Goal: Transaction & Acquisition: Purchase product/service

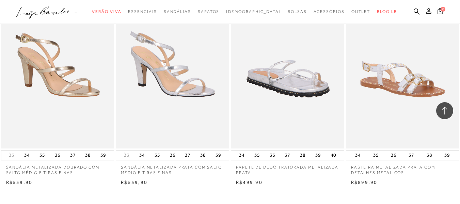
scroll to position [1294, 0]
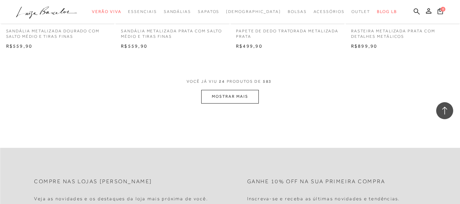
click at [239, 96] on button "MOSTRAR MAIS" at bounding box center [229, 96] width 57 height 13
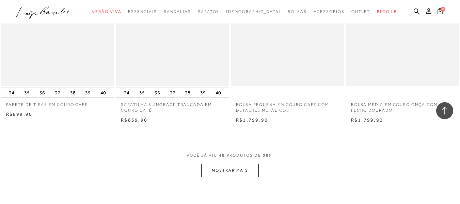
scroll to position [2520, 0]
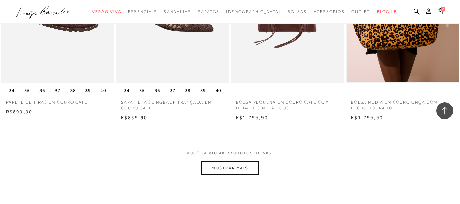
click at [236, 167] on button "MOSTRAR MAIS" at bounding box center [229, 167] width 57 height 13
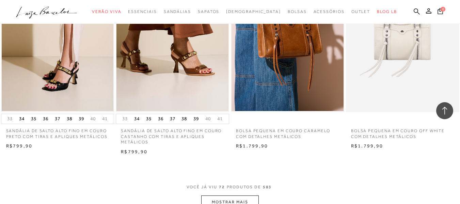
scroll to position [3848, 0]
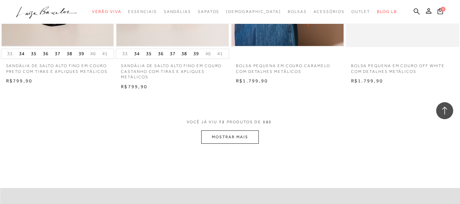
click at [238, 136] on button "MOSTRAR MAIS" at bounding box center [229, 136] width 57 height 13
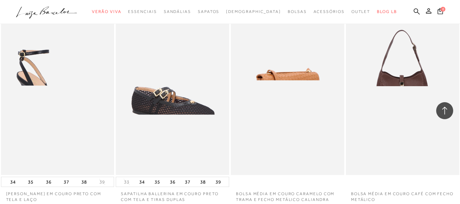
scroll to position [3985, 0]
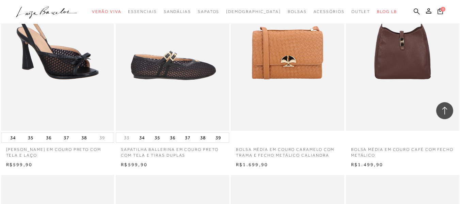
click at [164, 82] on img at bounding box center [172, 46] width 113 height 170
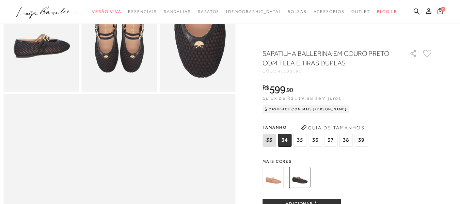
scroll to position [204, 0]
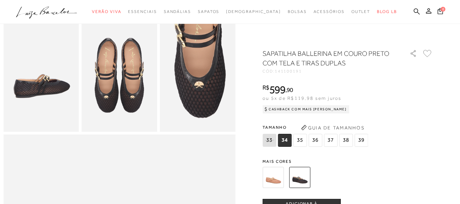
click at [315, 139] on span "36" at bounding box center [316, 140] width 14 height 13
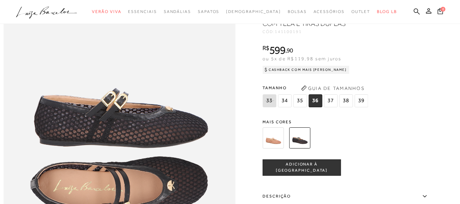
scroll to position [409, 0]
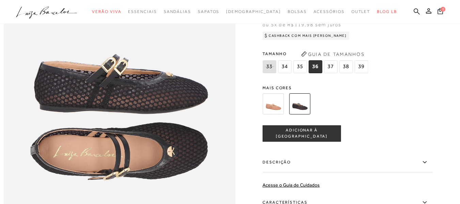
click at [317, 139] on span "ADICIONAR À [GEOGRAPHIC_DATA]" at bounding box center [302, 133] width 78 height 12
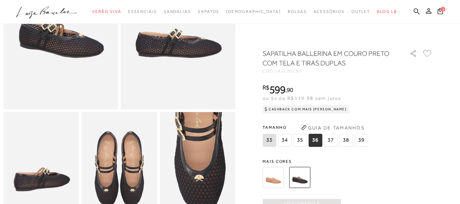
scroll to position [102, 0]
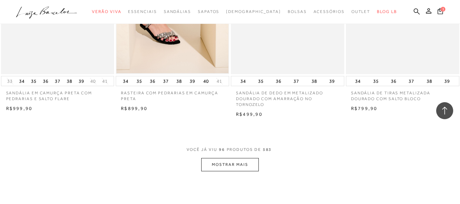
scroll to position [5143, 0]
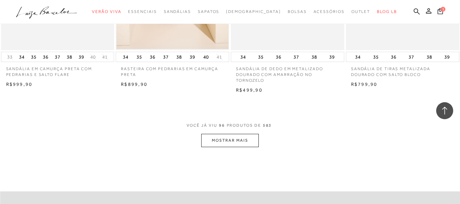
click at [235, 140] on button "MOSTRAR MAIS" at bounding box center [229, 140] width 57 height 13
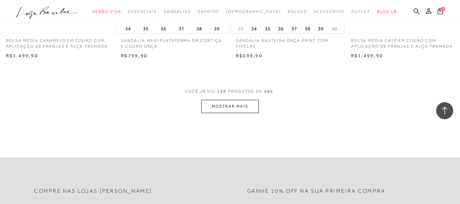
scroll to position [6471, 0]
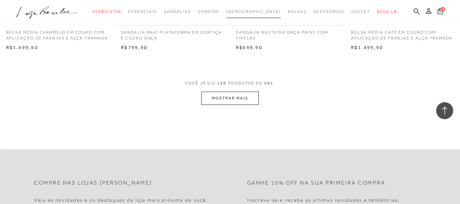
click at [251, 12] on span "[DEMOGRAPHIC_DATA]" at bounding box center [253, 11] width 55 height 5
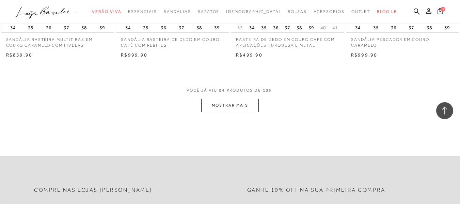
scroll to position [1328, 0]
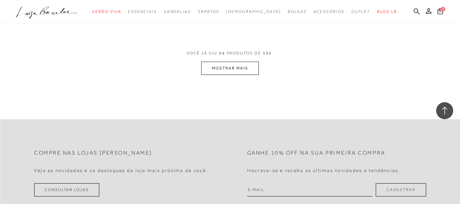
click at [233, 68] on button "MOSTRAR MAIS" at bounding box center [229, 68] width 57 height 13
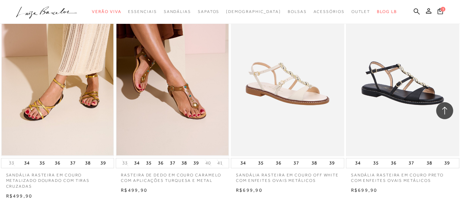
scroll to position [1362, 0]
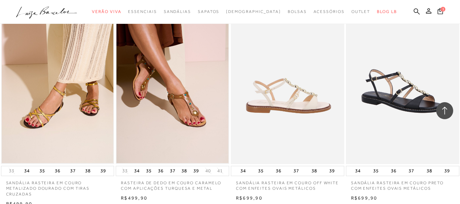
click at [318, 97] on img at bounding box center [288, 79] width 113 height 170
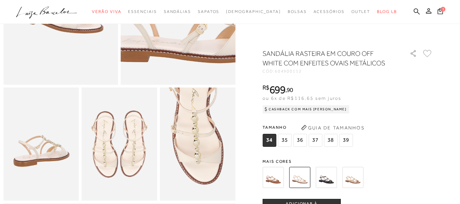
scroll to position [136, 0]
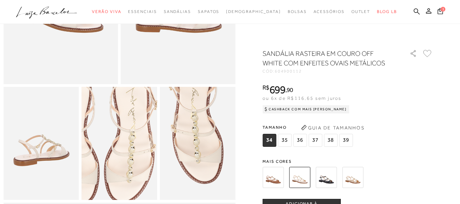
click at [137, 155] on img at bounding box center [102, 137] width 151 height 226
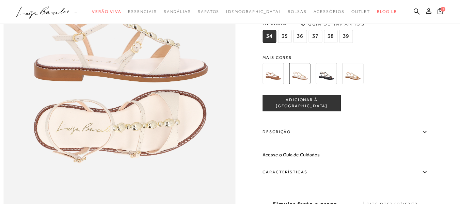
scroll to position [341, 0]
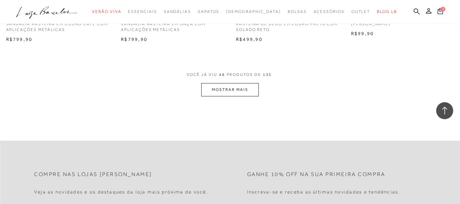
scroll to position [2622, 0]
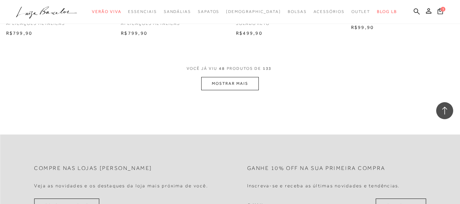
click at [244, 77] on button "MOSTRAR MAIS" at bounding box center [229, 83] width 57 height 13
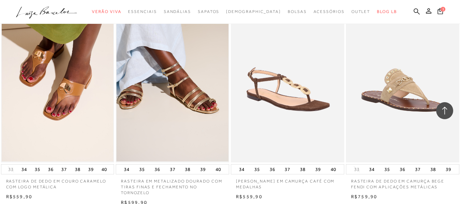
scroll to position [3848, 0]
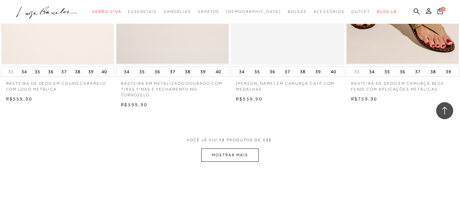
click at [244, 148] on button "MOSTRAR MAIS" at bounding box center [229, 154] width 57 height 13
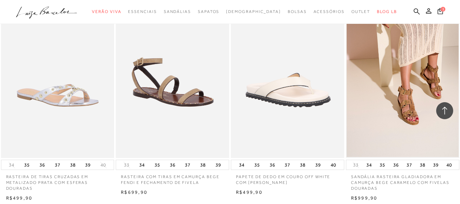
scroll to position [3984, 0]
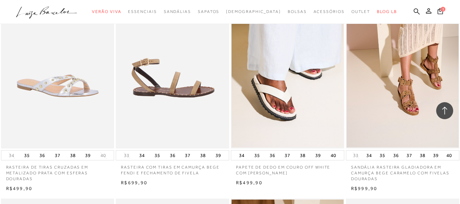
click at [166, 93] on img at bounding box center [172, 64] width 113 height 170
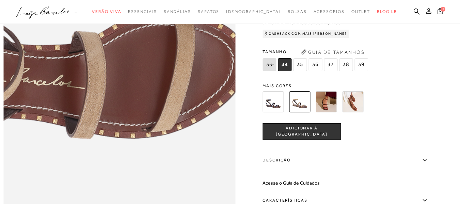
scroll to position [409, 0]
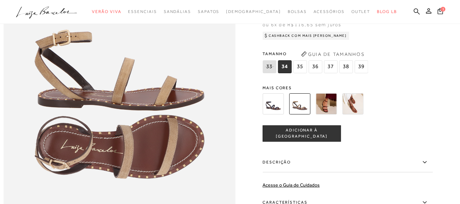
click at [300, 114] on img at bounding box center [299, 103] width 21 height 21
click at [335, 114] on img at bounding box center [326, 103] width 21 height 21
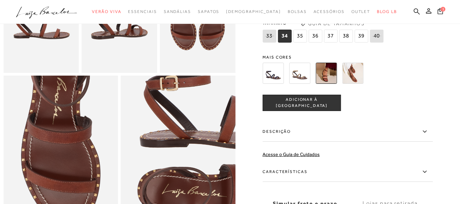
scroll to position [204, 0]
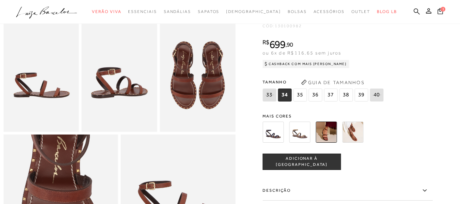
click at [360, 143] on img at bounding box center [352, 132] width 21 height 21
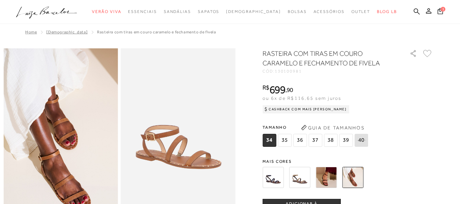
click at [298, 174] on img at bounding box center [299, 177] width 21 height 21
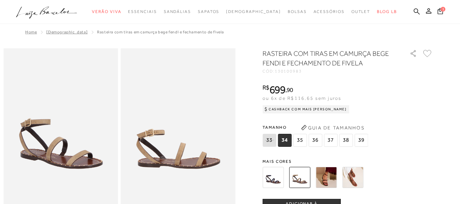
click at [319, 140] on span "36" at bounding box center [316, 140] width 14 height 13
click at [315, 139] on span "36" at bounding box center [316, 140] width 14 height 13
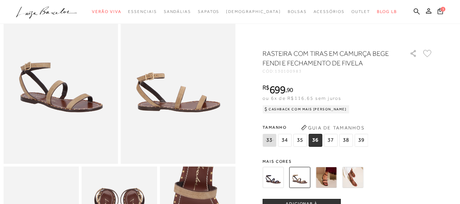
scroll to position [68, 0]
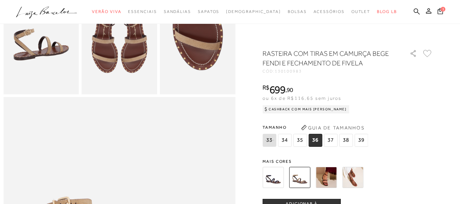
click at [399, 160] on span "Mais cores" at bounding box center [348, 161] width 170 height 4
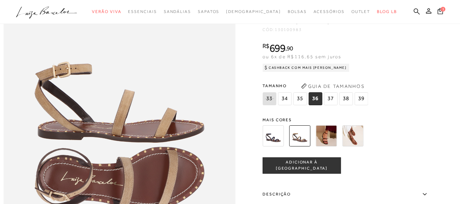
scroll to position [378, 0]
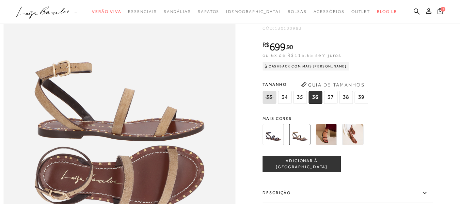
click at [316, 170] on span "ADICIONAR À [GEOGRAPHIC_DATA]" at bounding box center [302, 164] width 78 height 12
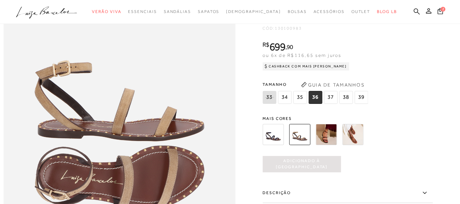
scroll to position [0, 0]
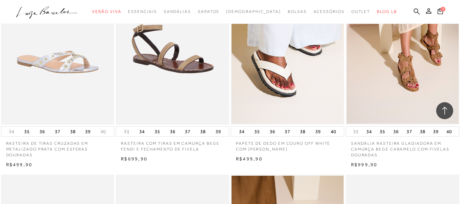
scroll to position [4019, 0]
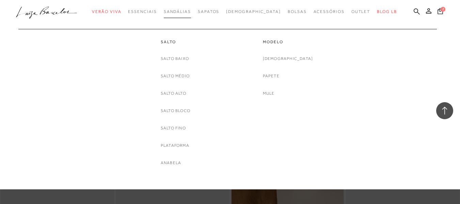
click at [191, 11] on span "Sandálias" at bounding box center [177, 11] width 27 height 5
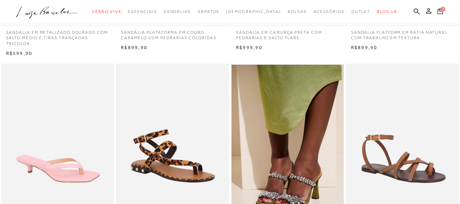
scroll to position [204, 0]
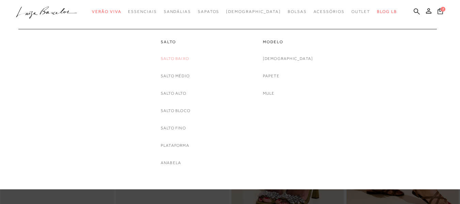
click at [178, 59] on link "Salto Baixo" at bounding box center [175, 58] width 28 height 7
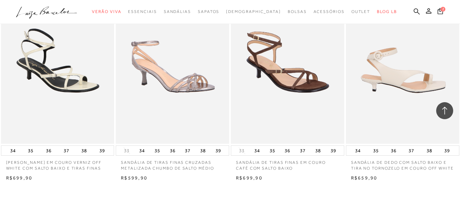
scroll to position [1226, 0]
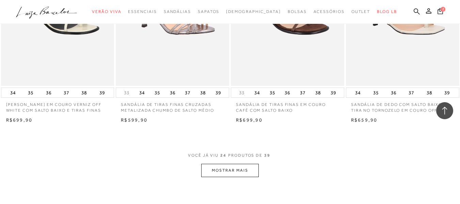
click at [236, 171] on button "MOSTRAR MAIS" at bounding box center [229, 170] width 57 height 13
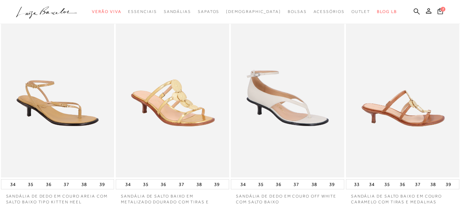
scroll to position [341, 0]
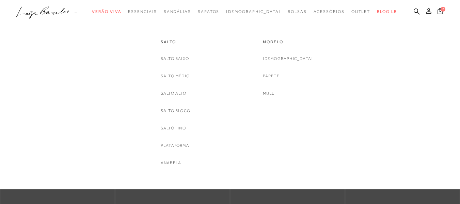
click at [191, 12] on span "Sandálias" at bounding box center [177, 11] width 27 height 5
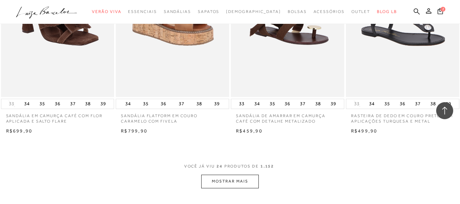
scroll to position [1294, 0]
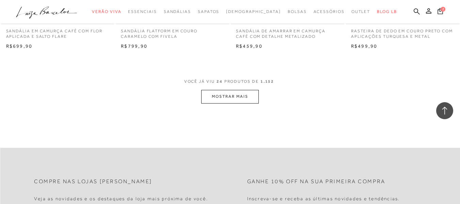
click at [224, 98] on button "MOSTRAR MAIS" at bounding box center [229, 96] width 57 height 13
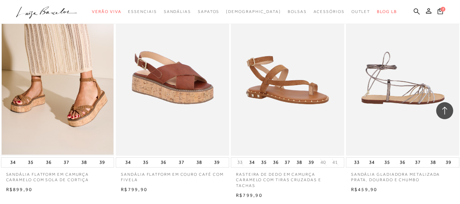
scroll to position [2248, 0]
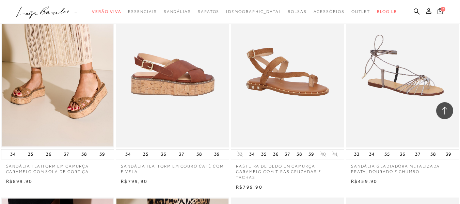
click at [180, 83] on img at bounding box center [172, 62] width 113 height 170
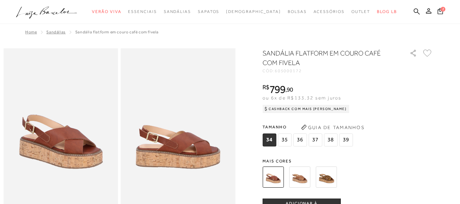
click at [301, 177] on img at bounding box center [299, 177] width 21 height 21
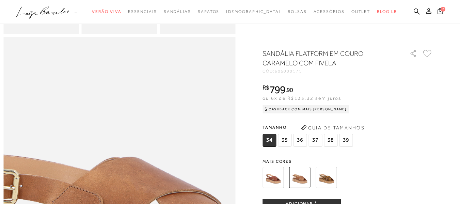
scroll to position [341, 0]
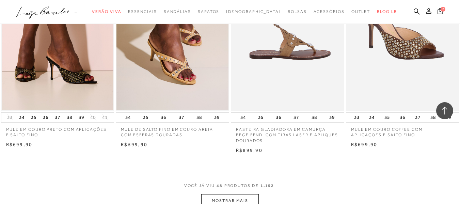
scroll to position [2588, 0]
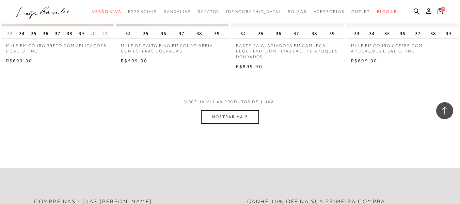
click at [233, 116] on button "MOSTRAR MAIS" at bounding box center [229, 116] width 57 height 13
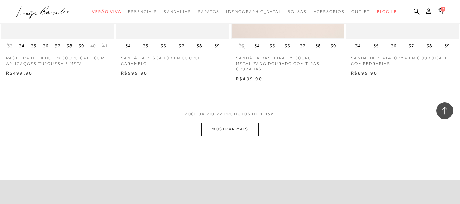
scroll to position [3951, 0]
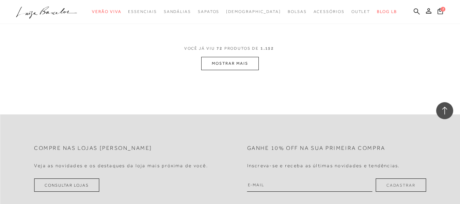
click at [223, 61] on button "MOSTRAR MAIS" at bounding box center [229, 63] width 57 height 13
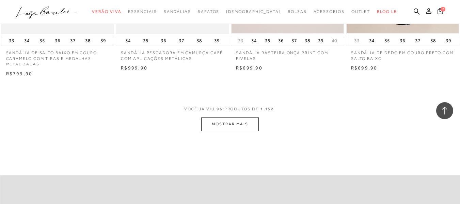
scroll to position [5211, 0]
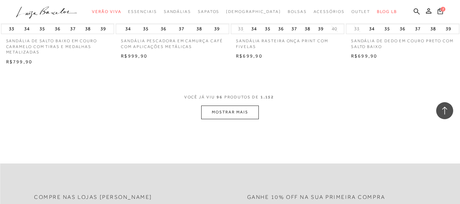
click at [218, 106] on button "MOSTRAR MAIS" at bounding box center [229, 112] width 57 height 13
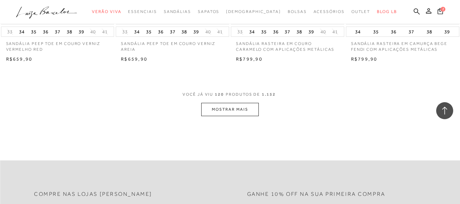
scroll to position [6539, 0]
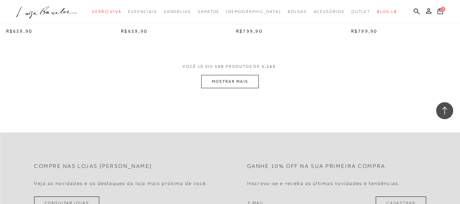
click at [237, 76] on button "MOSTRAR MAIS" at bounding box center [229, 81] width 57 height 13
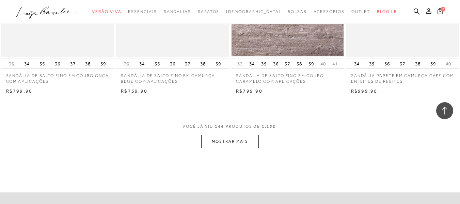
scroll to position [7833, 0]
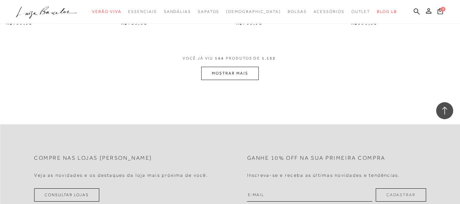
click at [225, 68] on button "MOSTRAR MAIS" at bounding box center [229, 73] width 57 height 13
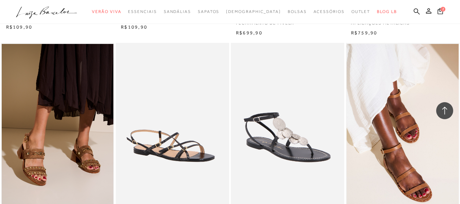
scroll to position [8106, 0]
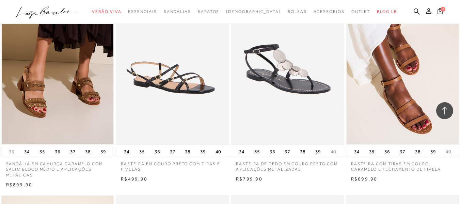
click at [283, 74] on img at bounding box center [288, 60] width 113 height 170
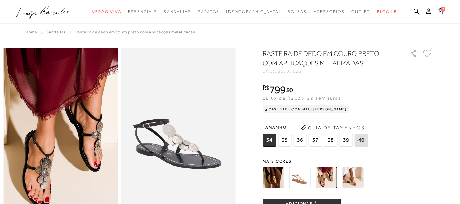
click at [304, 140] on span "36" at bounding box center [300, 140] width 14 height 13
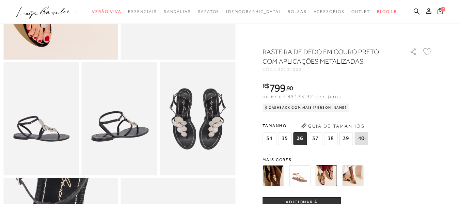
scroll to position [163, 0]
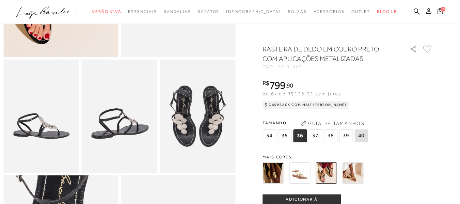
click at [386, 138] on div "Tamanho 34 35 36" at bounding box center [348, 131] width 170 height 26
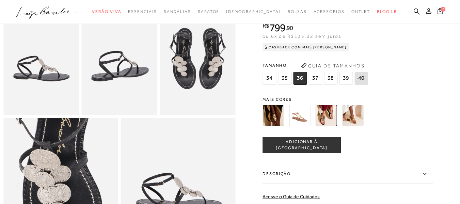
scroll to position [300, 0]
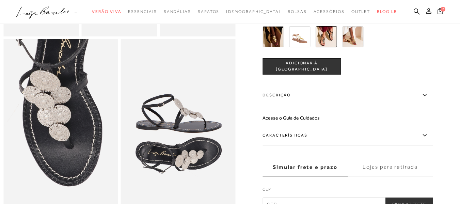
click at [301, 74] on button "ADICIONAR À [GEOGRAPHIC_DATA]" at bounding box center [302, 66] width 78 height 16
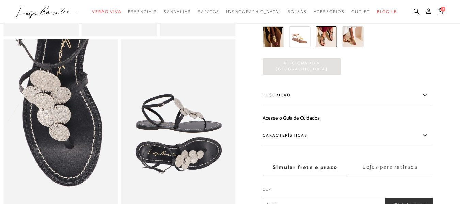
scroll to position [0, 0]
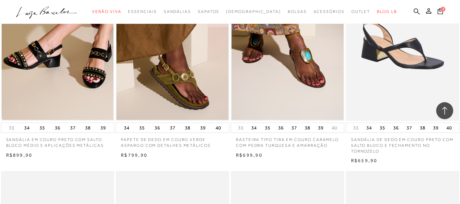
scroll to position [8753, 0]
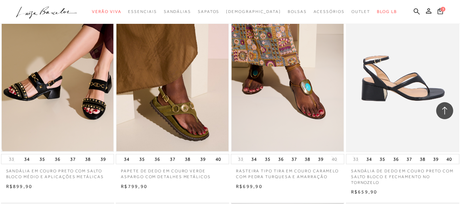
click at [396, 79] on img at bounding box center [403, 67] width 113 height 170
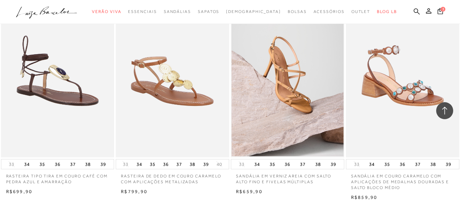
scroll to position [9093, 0]
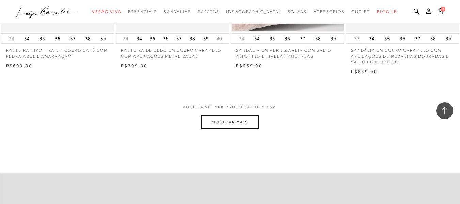
click at [233, 116] on button "MOSTRAR MAIS" at bounding box center [229, 121] width 57 height 13
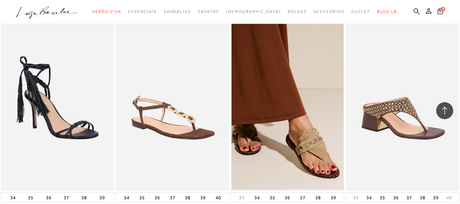
scroll to position [9400, 0]
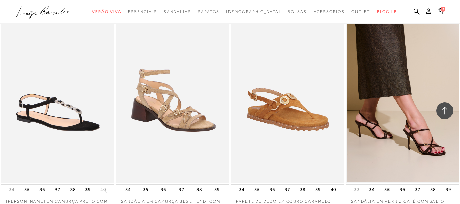
scroll to position [10319, 0]
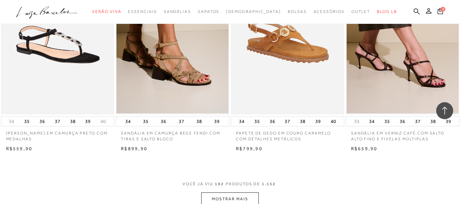
click at [244, 192] on button "MOSTRAR MAIS" at bounding box center [229, 198] width 57 height 13
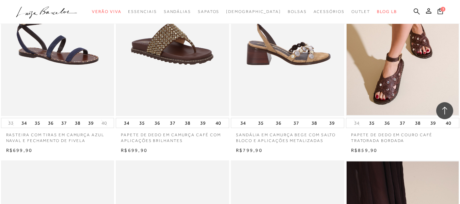
scroll to position [10932, 0]
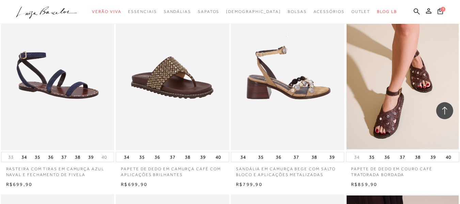
click at [286, 85] on img at bounding box center [288, 65] width 113 height 170
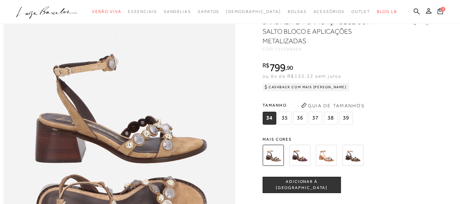
scroll to position [341, 0]
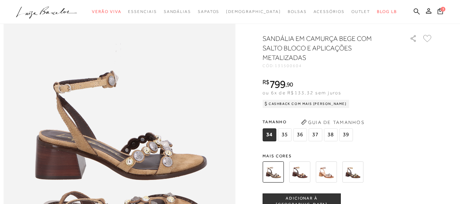
click at [304, 141] on span "36" at bounding box center [300, 134] width 14 height 13
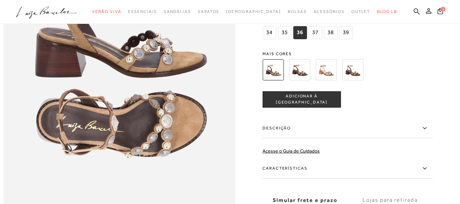
click at [302, 105] on span "ADICIONAR À [GEOGRAPHIC_DATA]" at bounding box center [302, 99] width 78 height 12
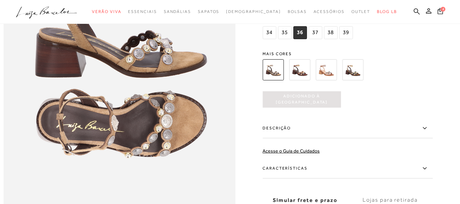
scroll to position [0, 0]
click at [441, 9] on span "4" at bounding box center [443, 8] width 5 height 5
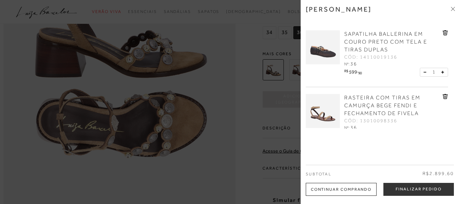
click at [453, 7] on icon at bounding box center [453, 9] width 4 height 4
